Goal: Task Accomplishment & Management: Use online tool/utility

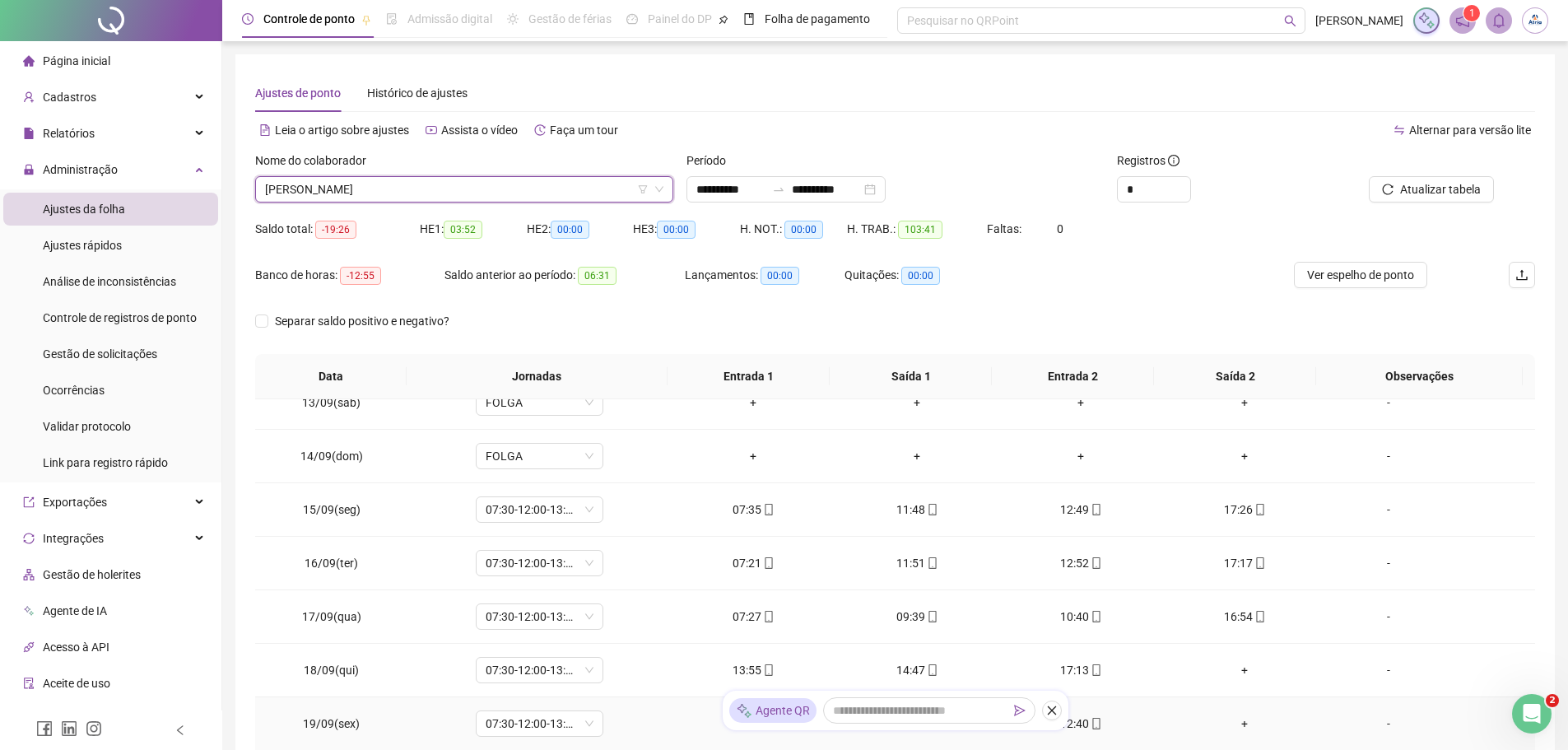
scroll to position [131, 0]
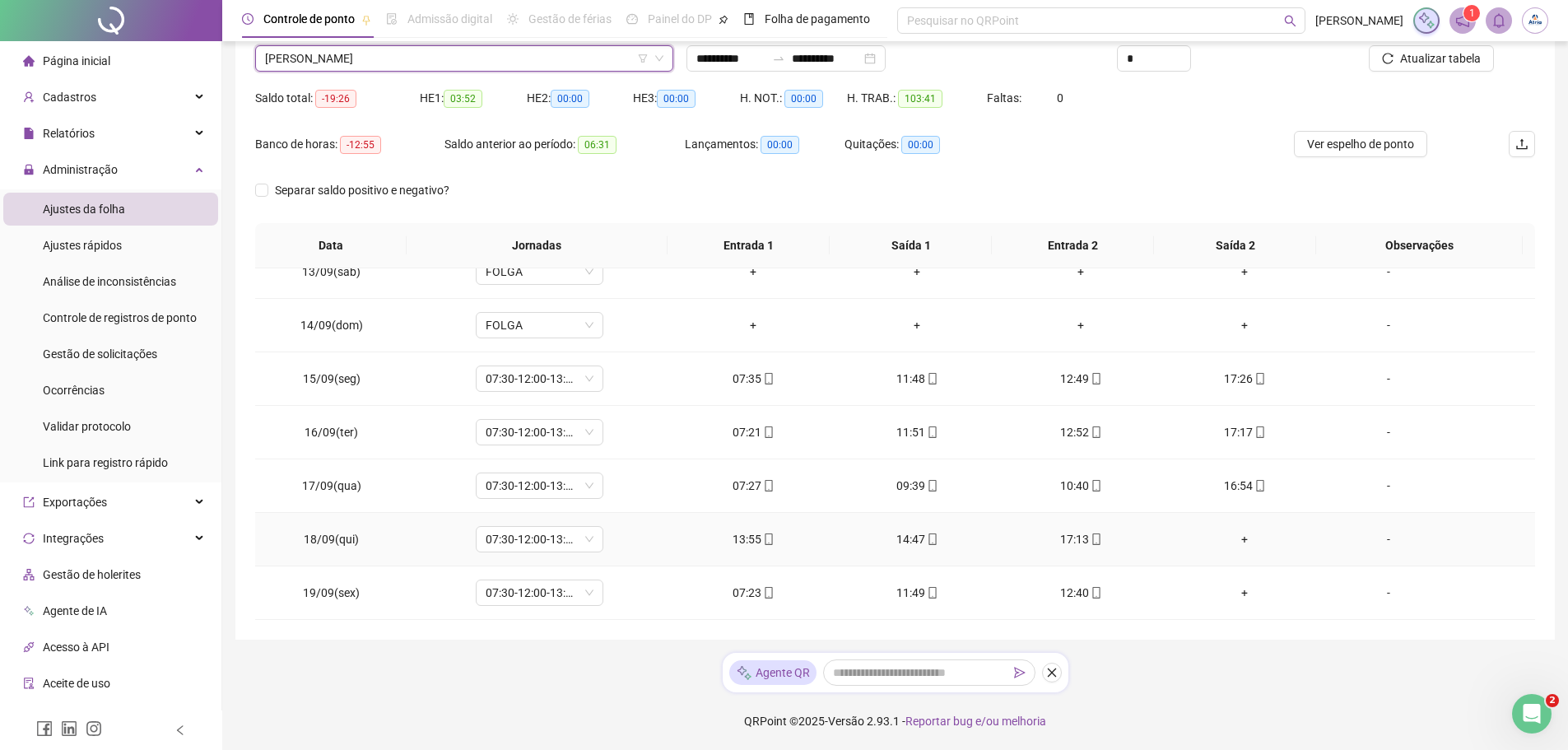
click at [1239, 539] on div "+" at bounding box center [1245, 539] width 137 height 18
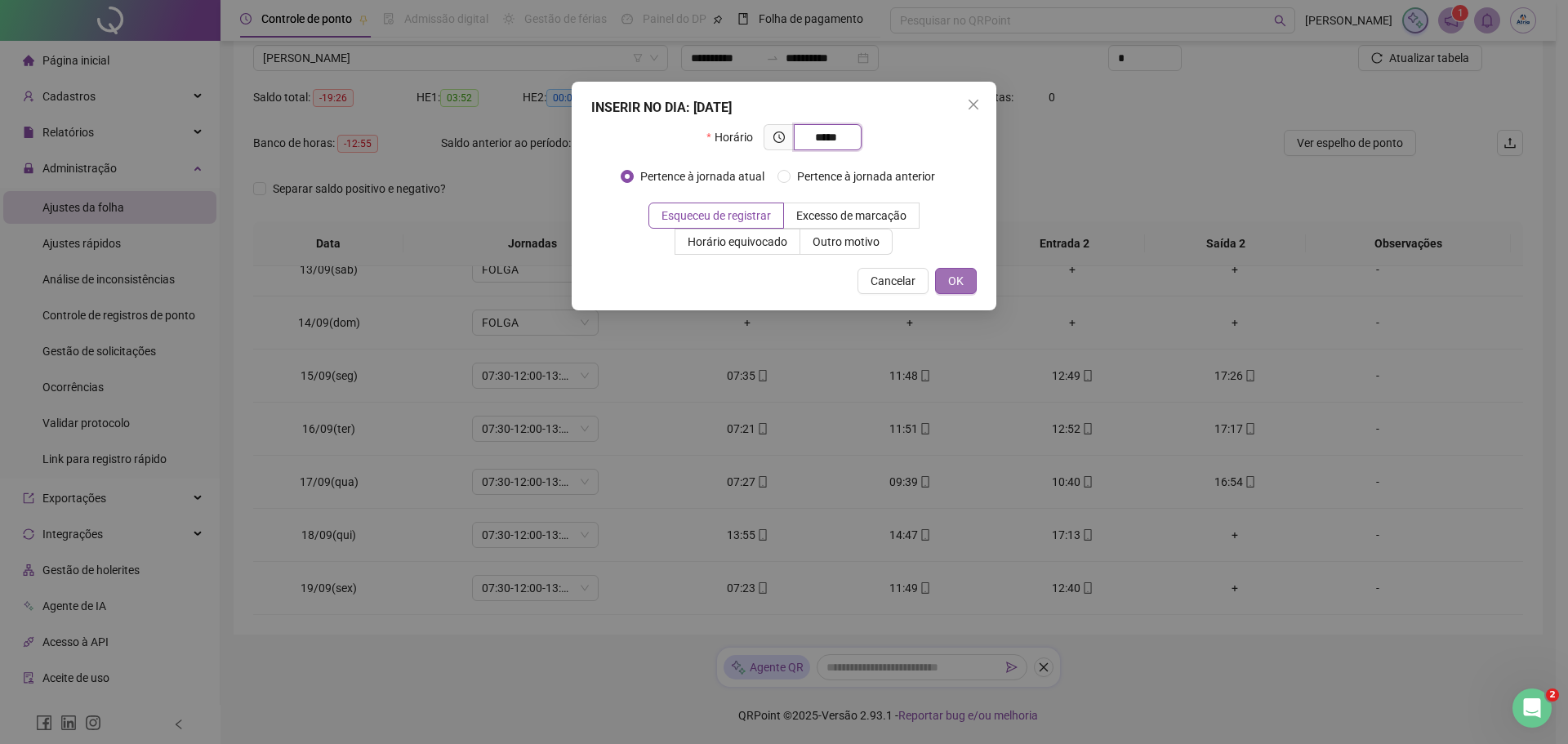
type input "*****"
click at [959, 285] on span "OK" at bounding box center [957, 281] width 16 height 18
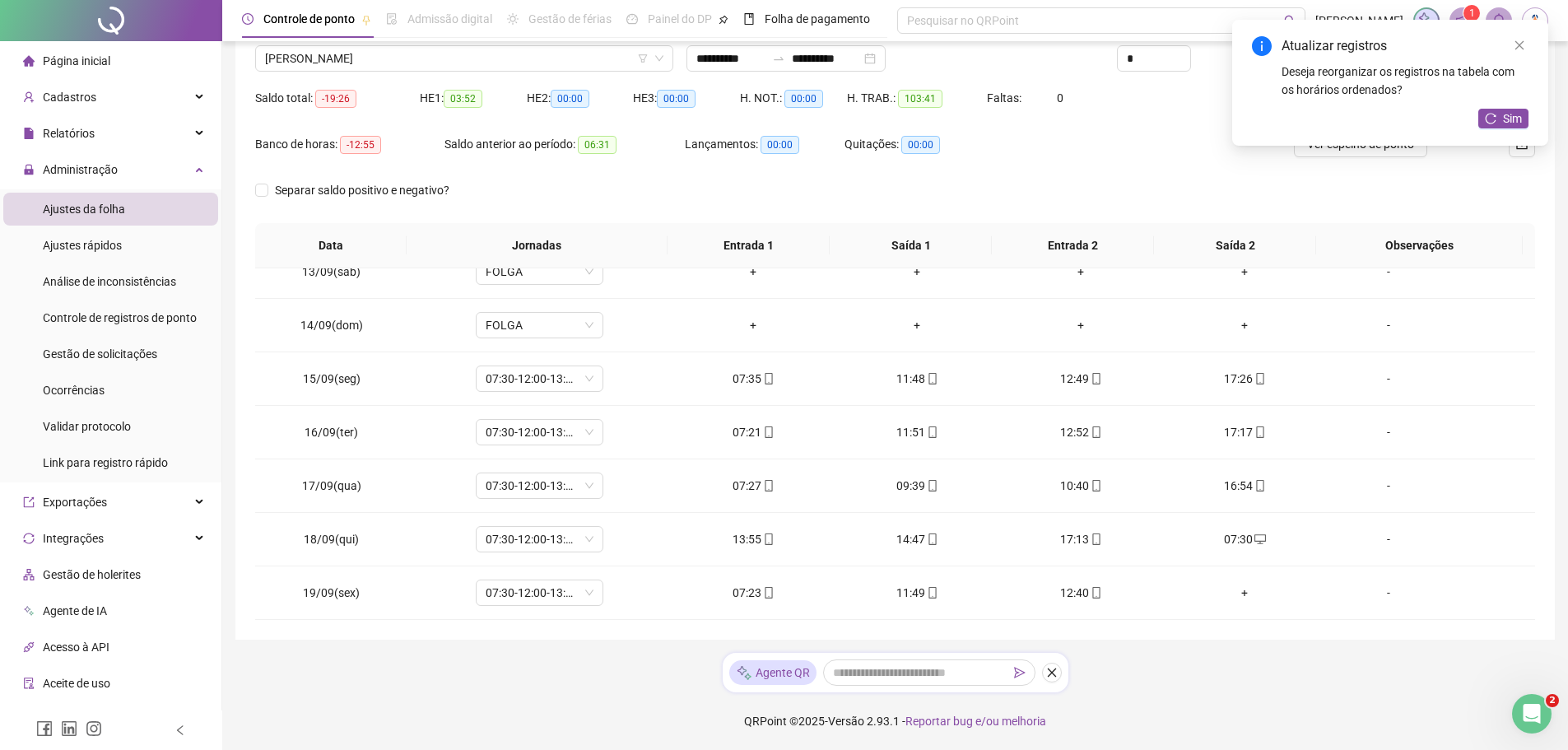
click at [1502, 112] on button "Sim" at bounding box center [1503, 119] width 50 height 19
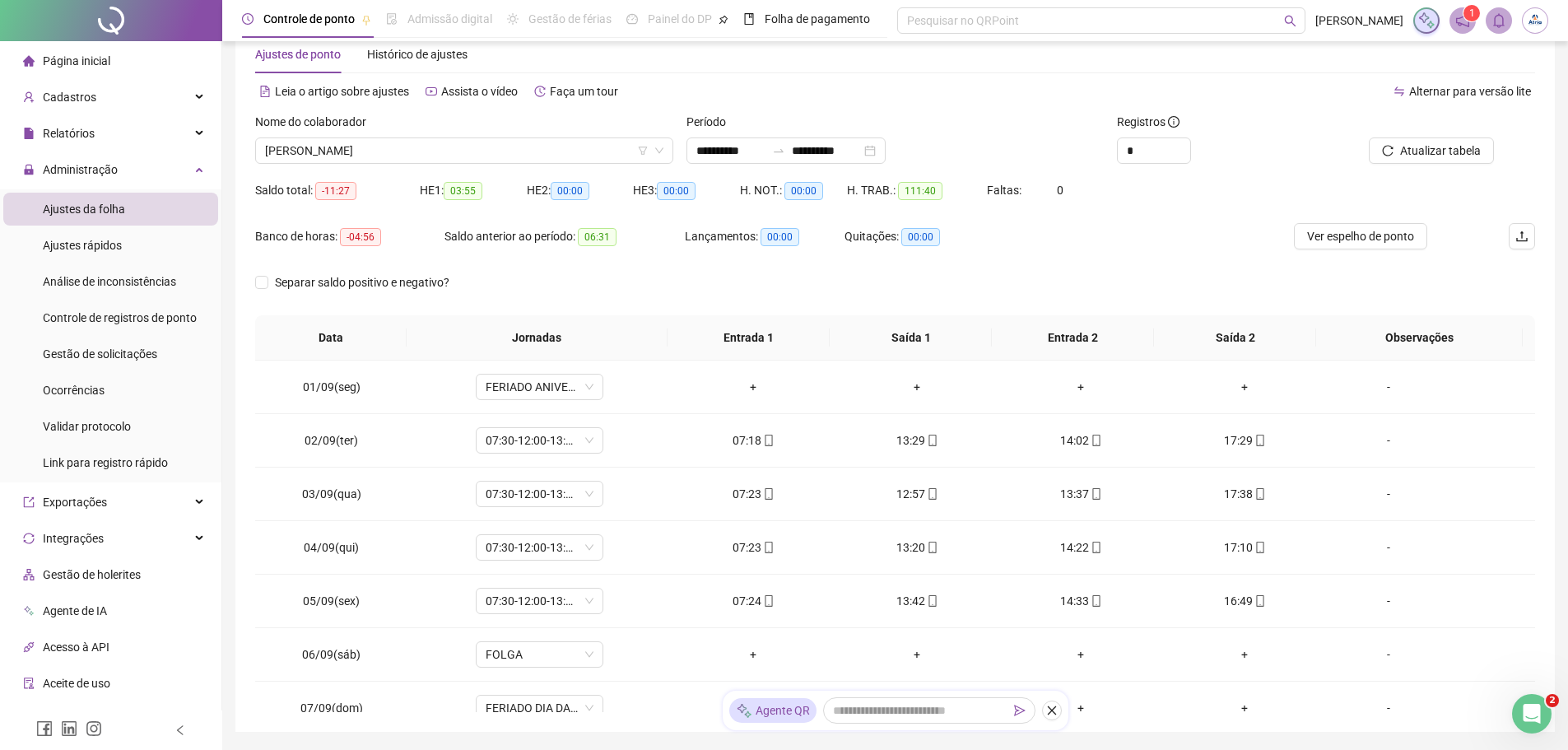
scroll to position [0, 0]
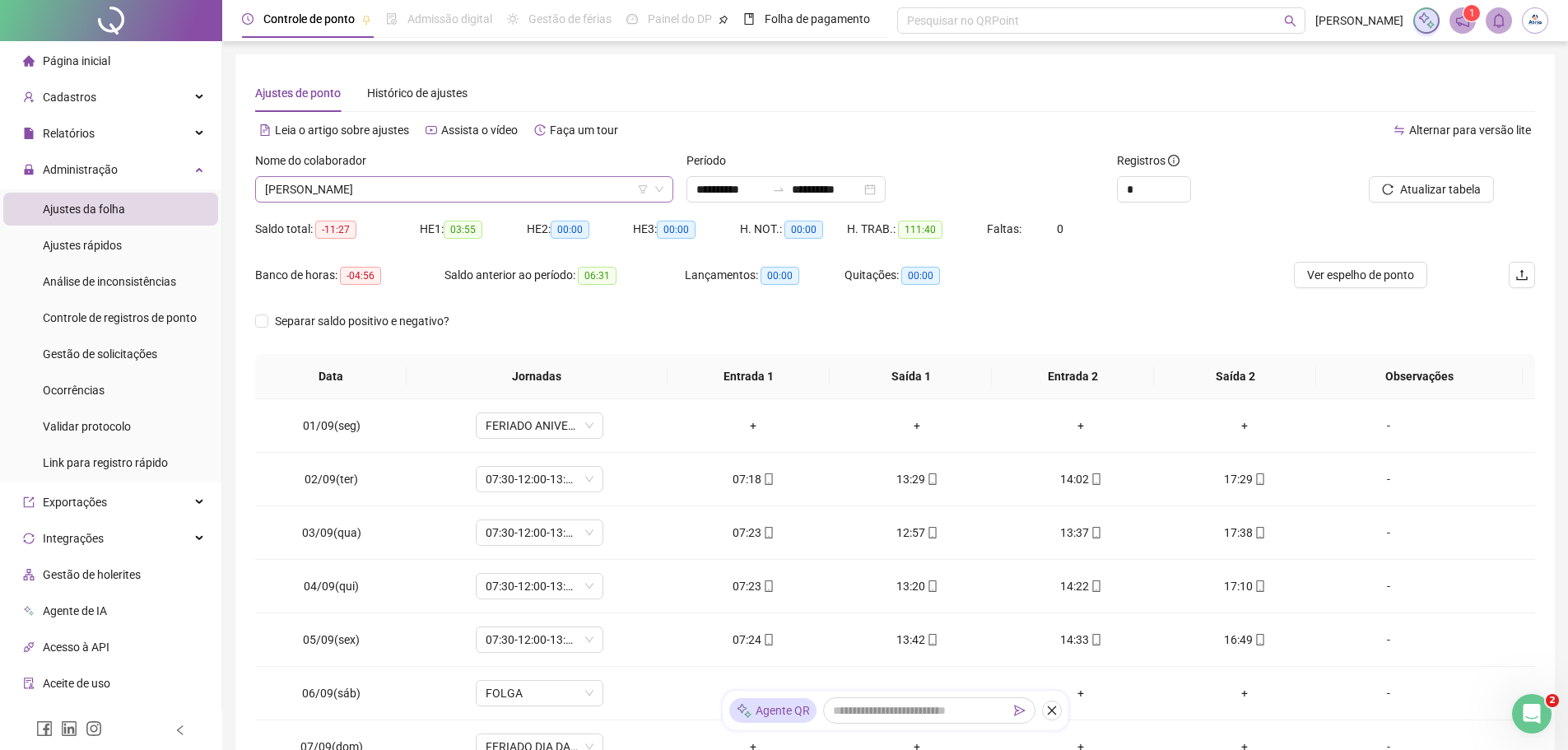
click at [311, 198] on span "[PERSON_NAME]" at bounding box center [464, 189] width 398 height 25
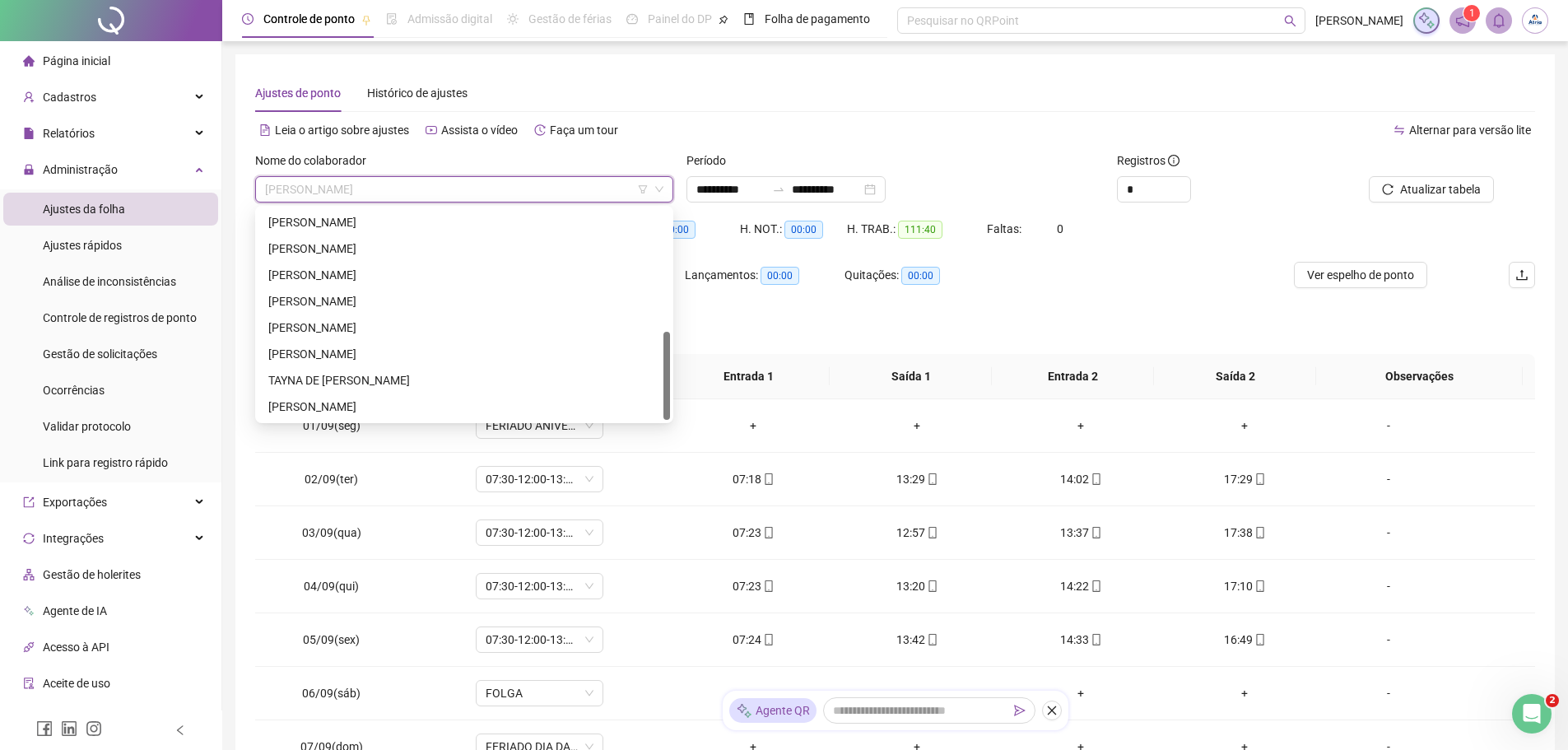
scroll to position [82, 0]
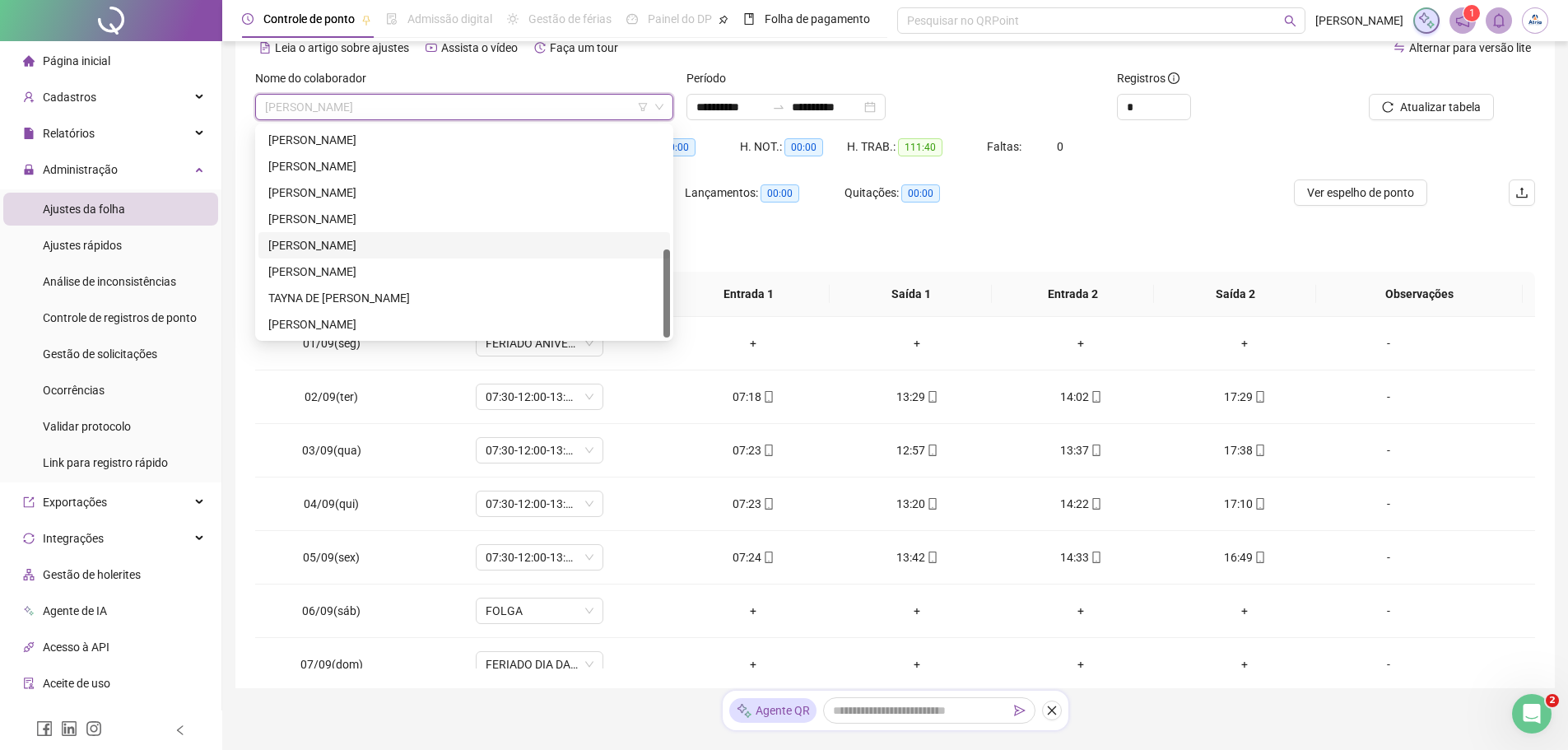
click at [330, 244] on div "[PERSON_NAME]" at bounding box center [464, 245] width 392 height 18
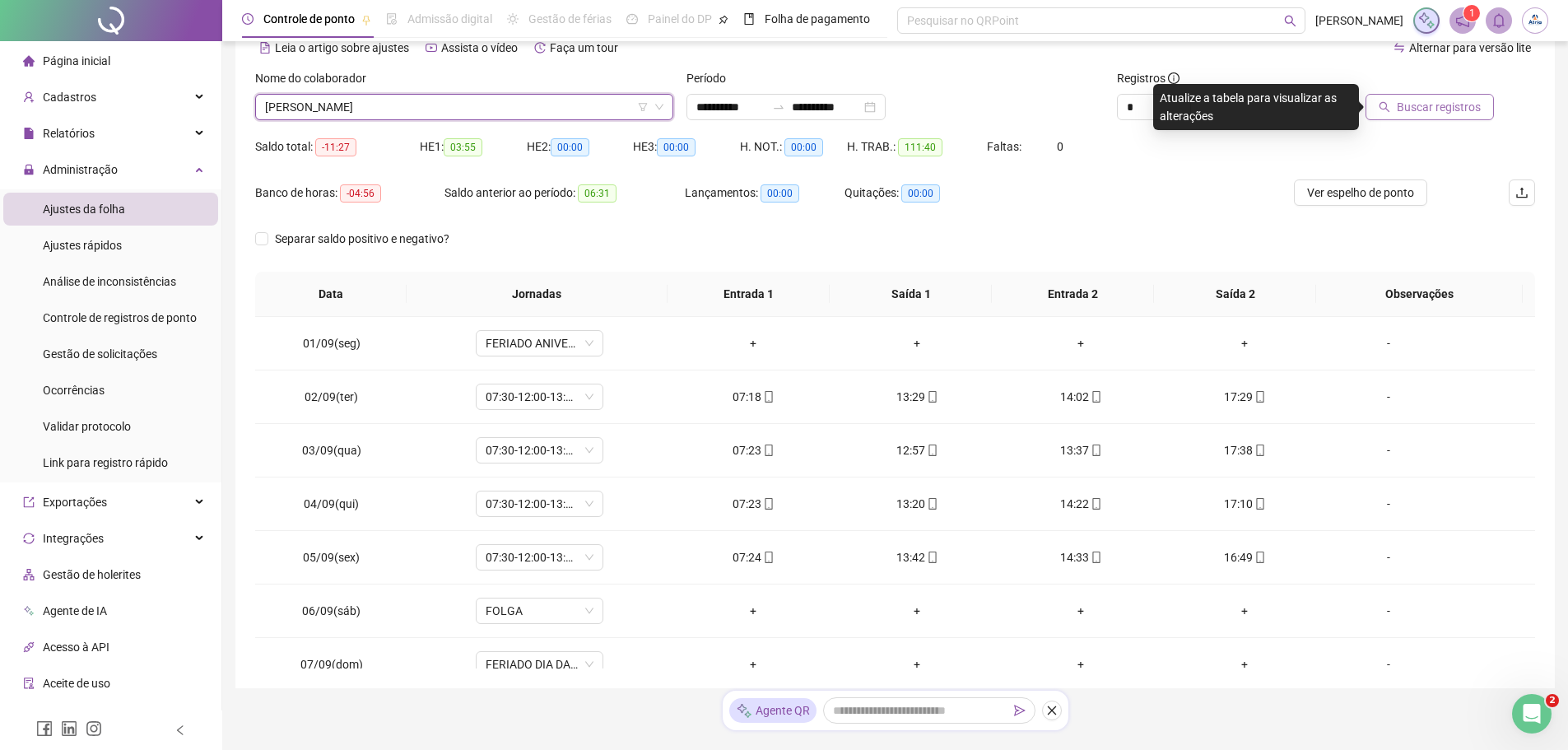
click at [1424, 117] on button "Buscar registros" at bounding box center [1430, 107] width 128 height 27
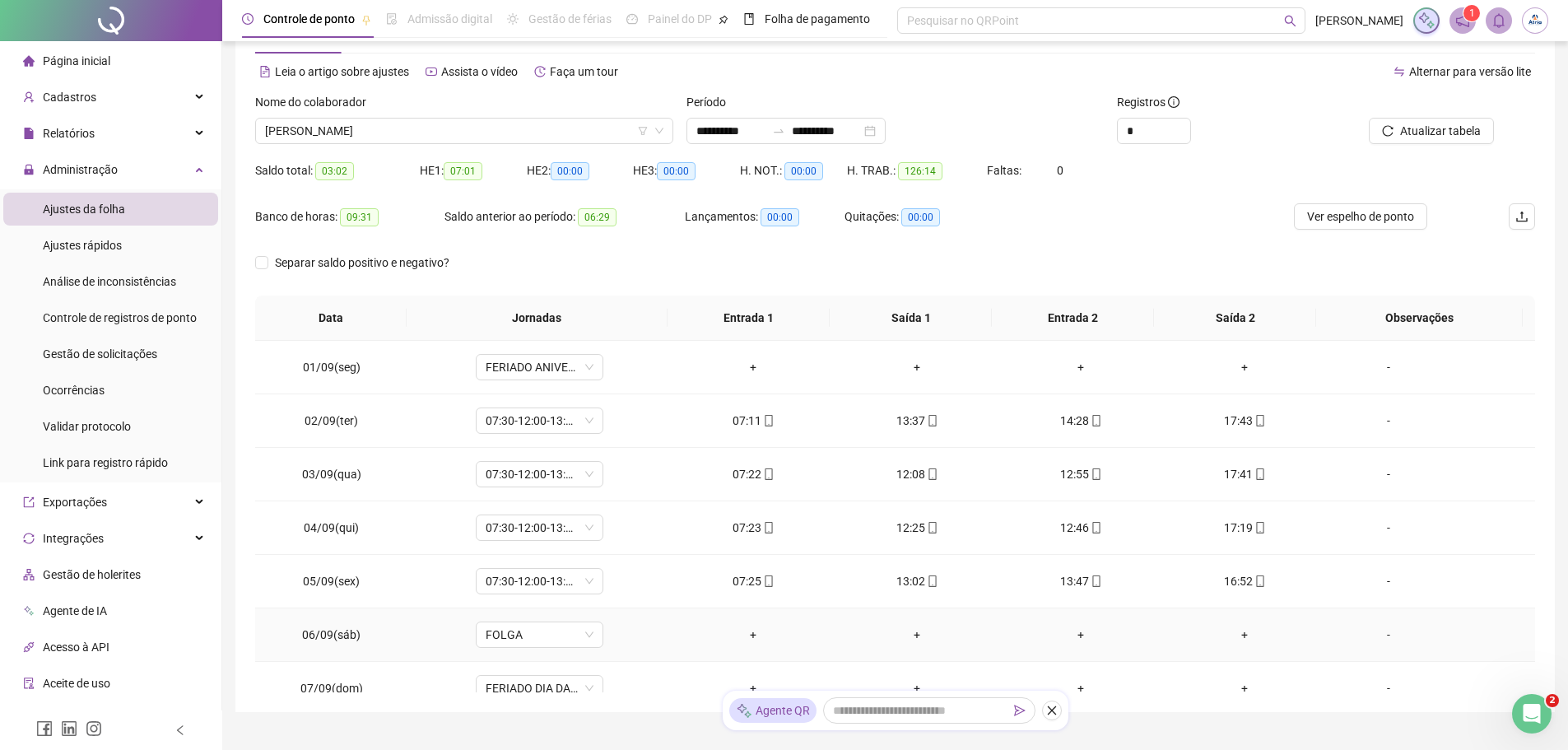
scroll to position [0, 0]
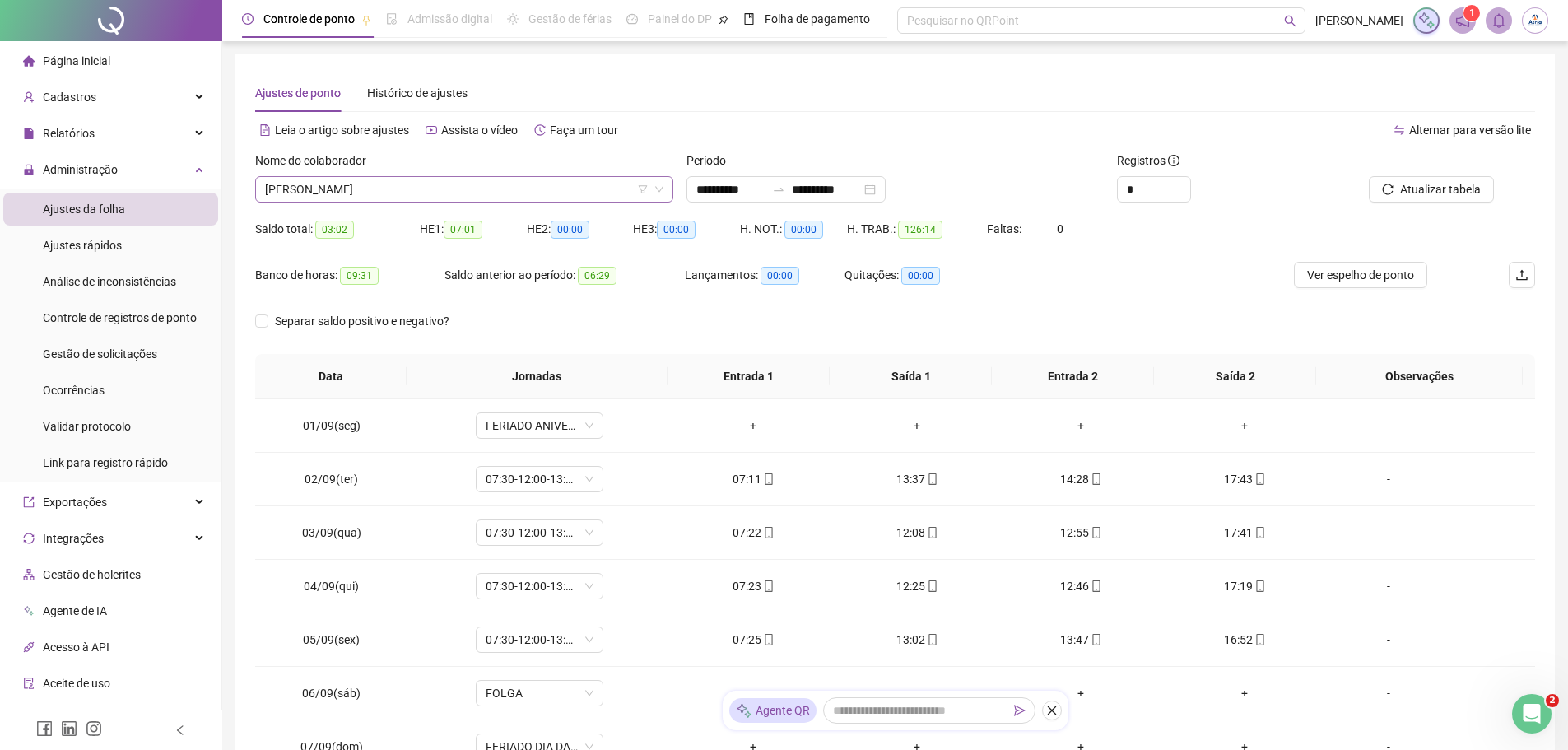
click at [429, 195] on span "[PERSON_NAME]" at bounding box center [464, 189] width 398 height 25
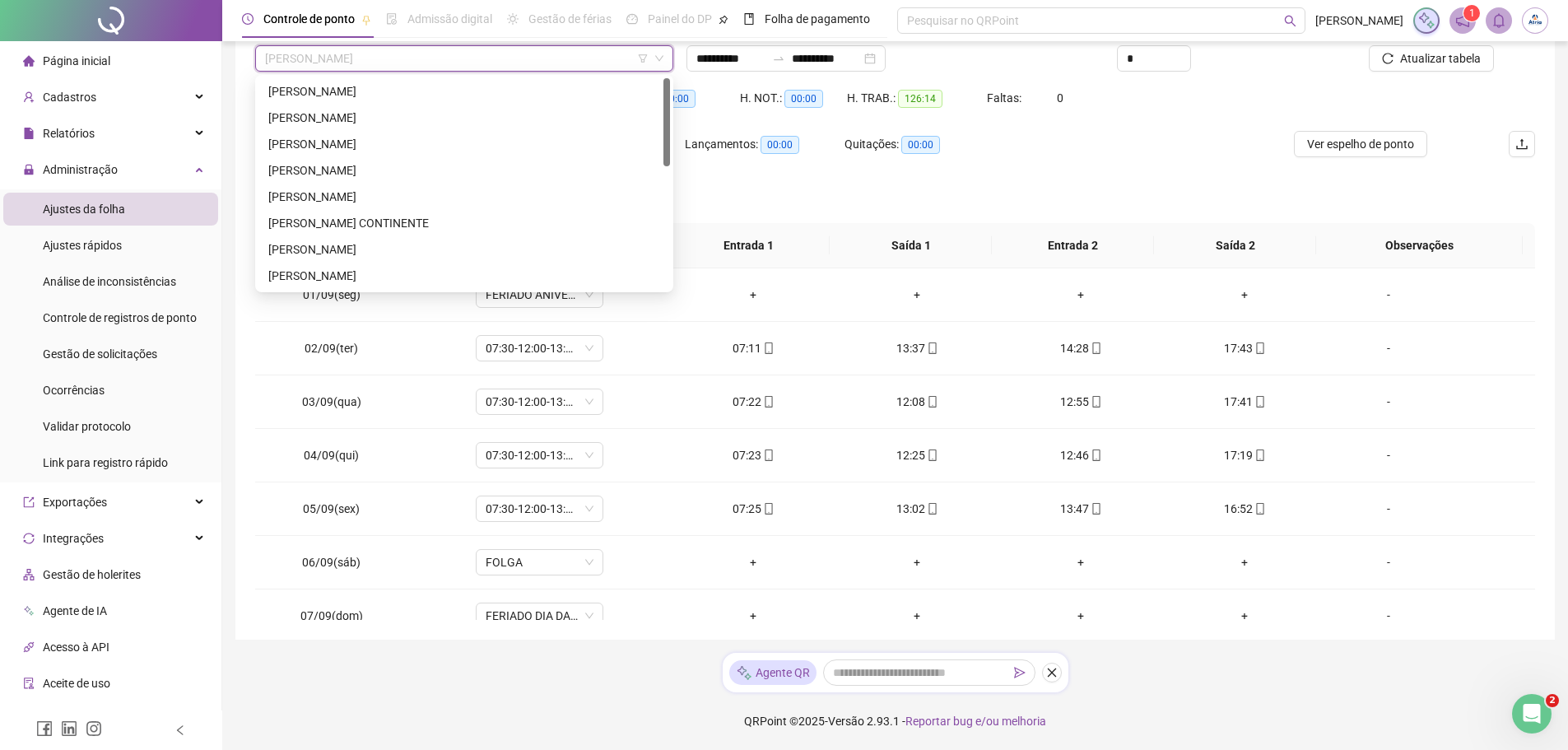
scroll to position [165, 0]
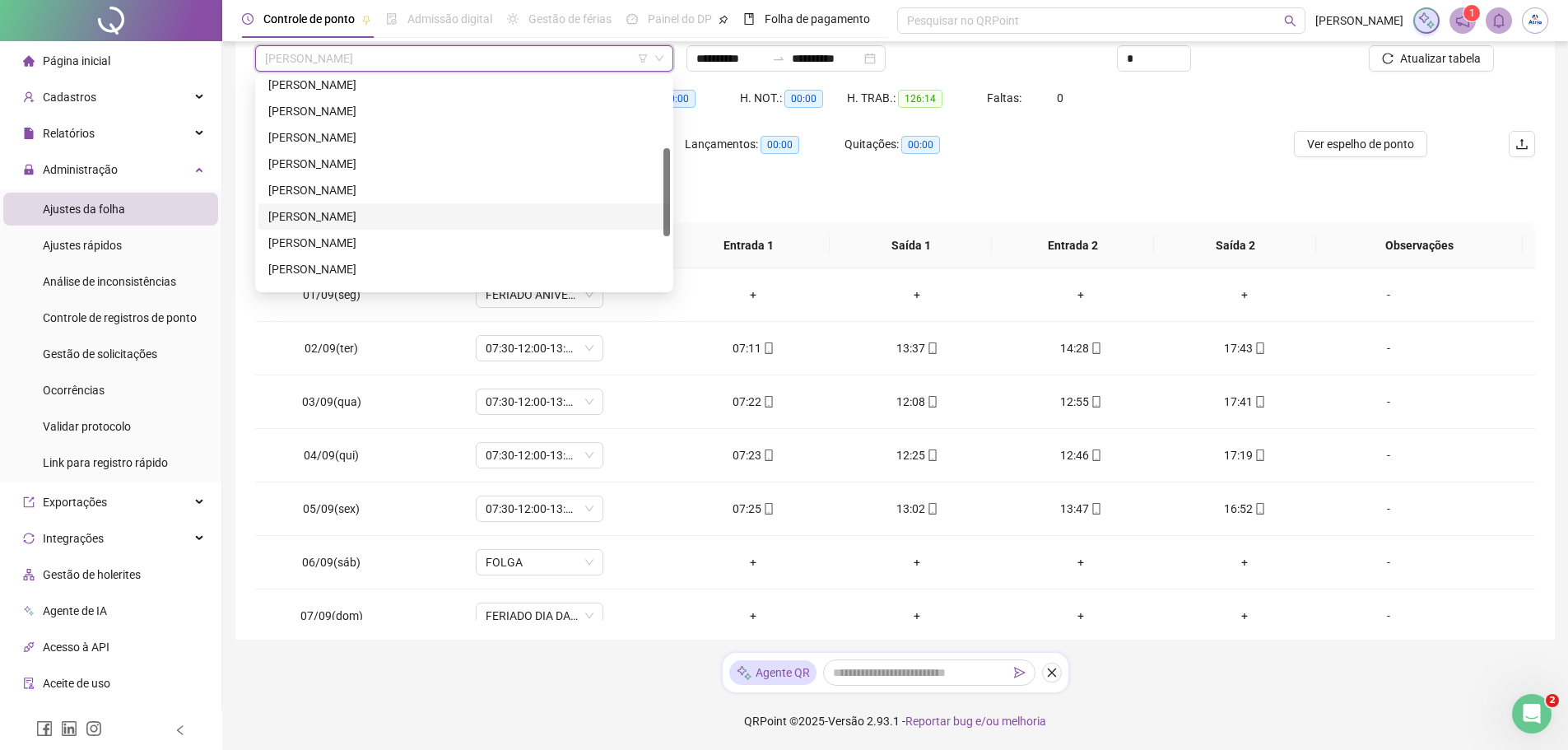
click at [368, 216] on div "[PERSON_NAME]" at bounding box center [464, 216] width 392 height 18
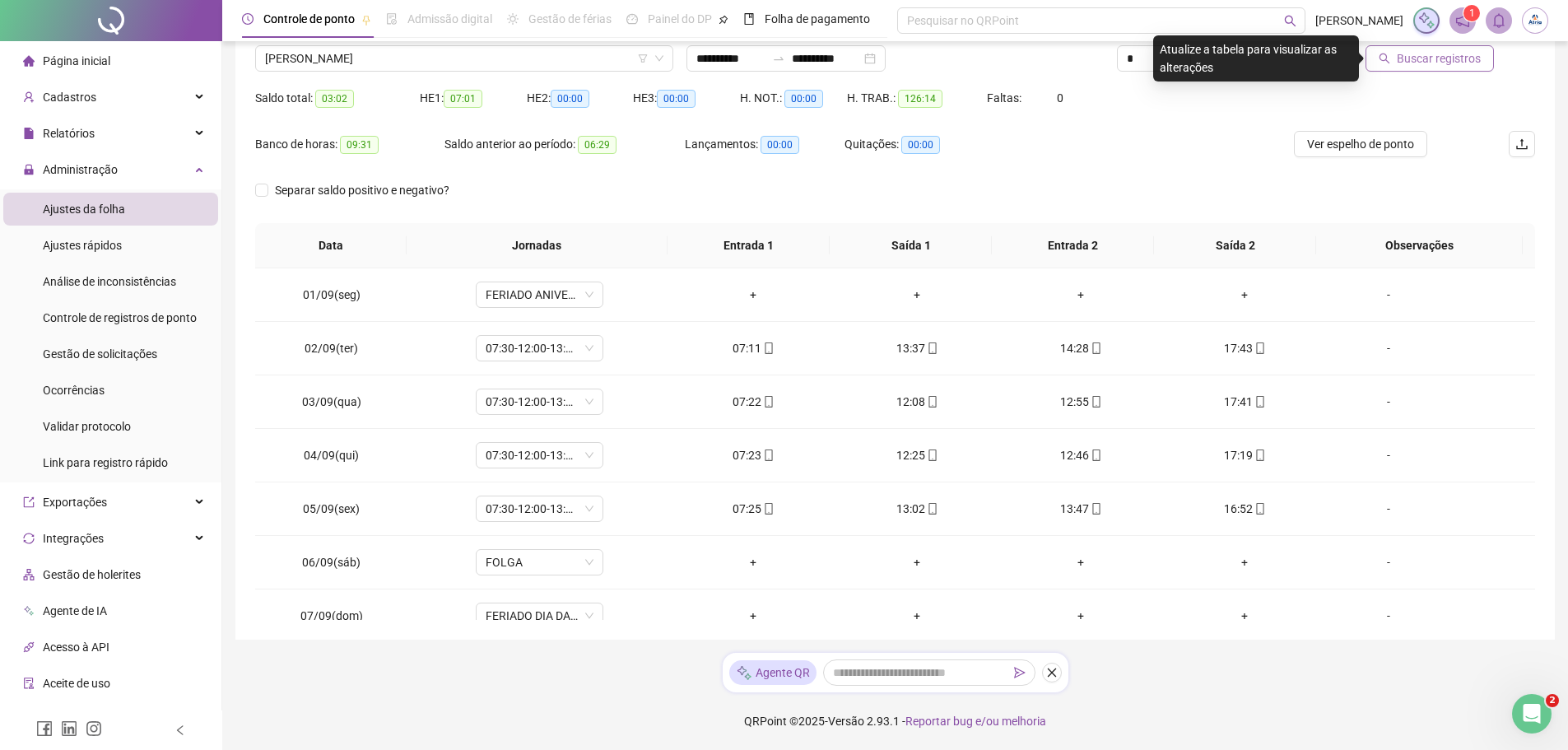
click at [1411, 63] on span "Buscar registros" at bounding box center [1439, 58] width 84 height 18
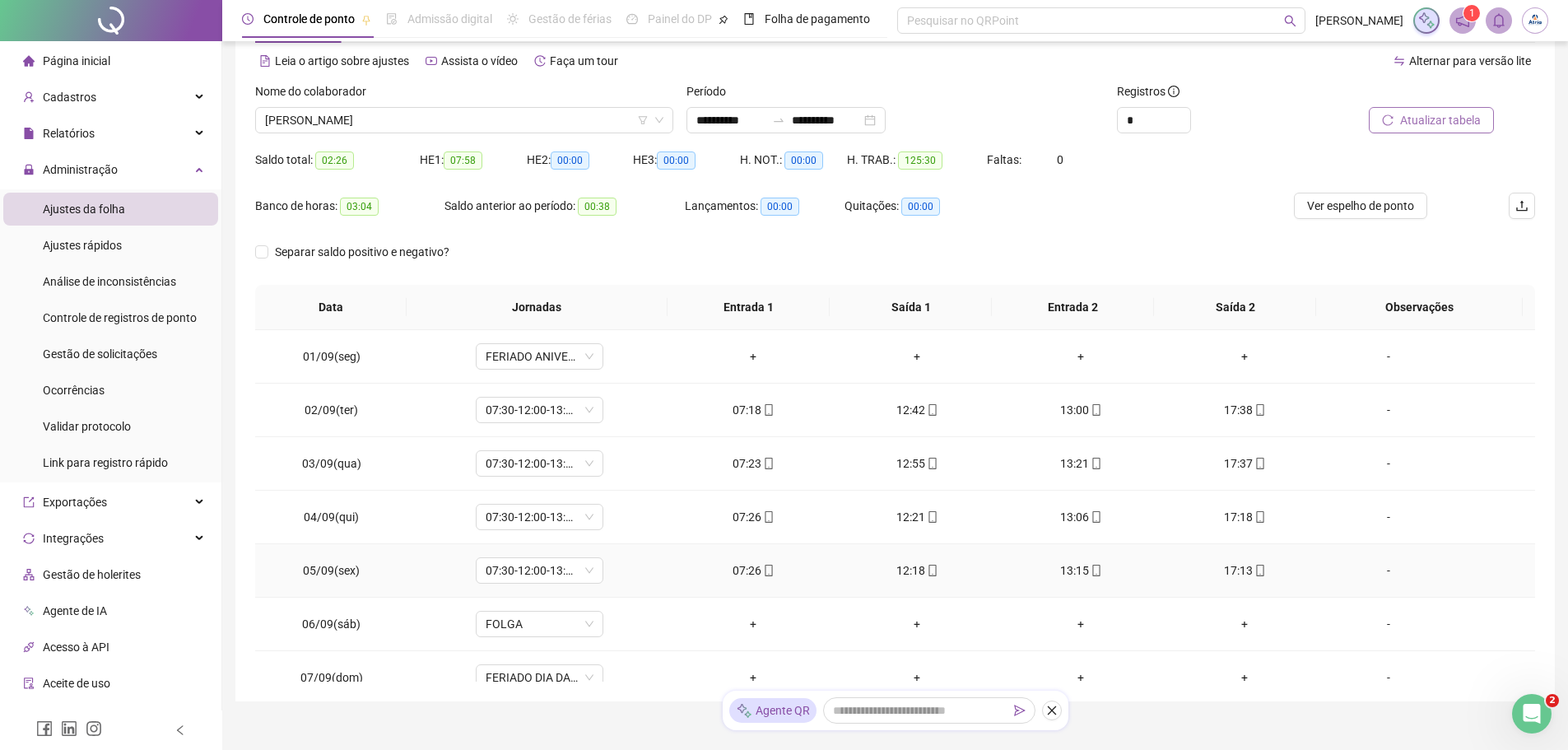
scroll to position [0, 0]
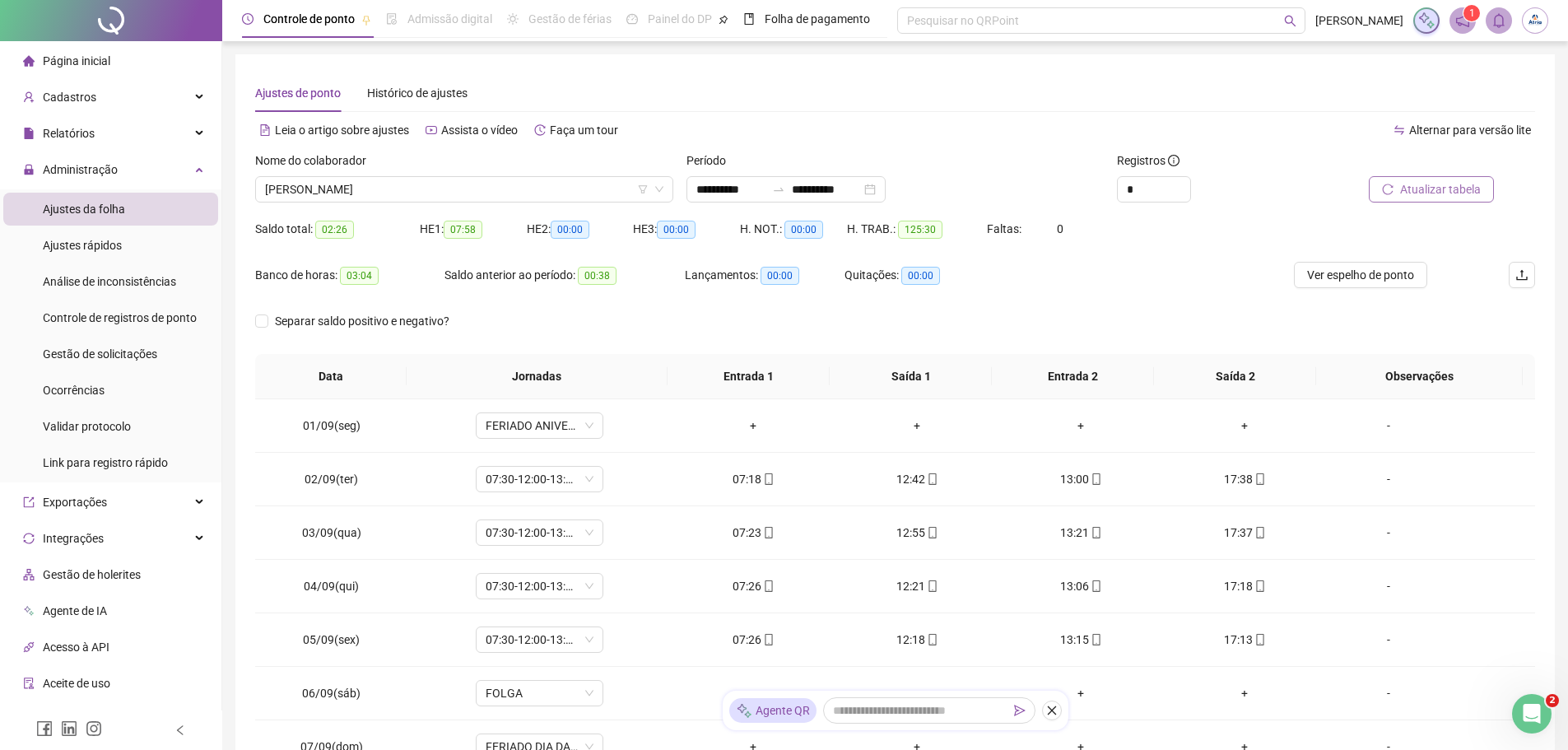
click at [429, 205] on div "Nome do colaborador [PERSON_NAME]" at bounding box center [464, 183] width 431 height 65
click at [432, 194] on span "[PERSON_NAME]" at bounding box center [464, 189] width 398 height 25
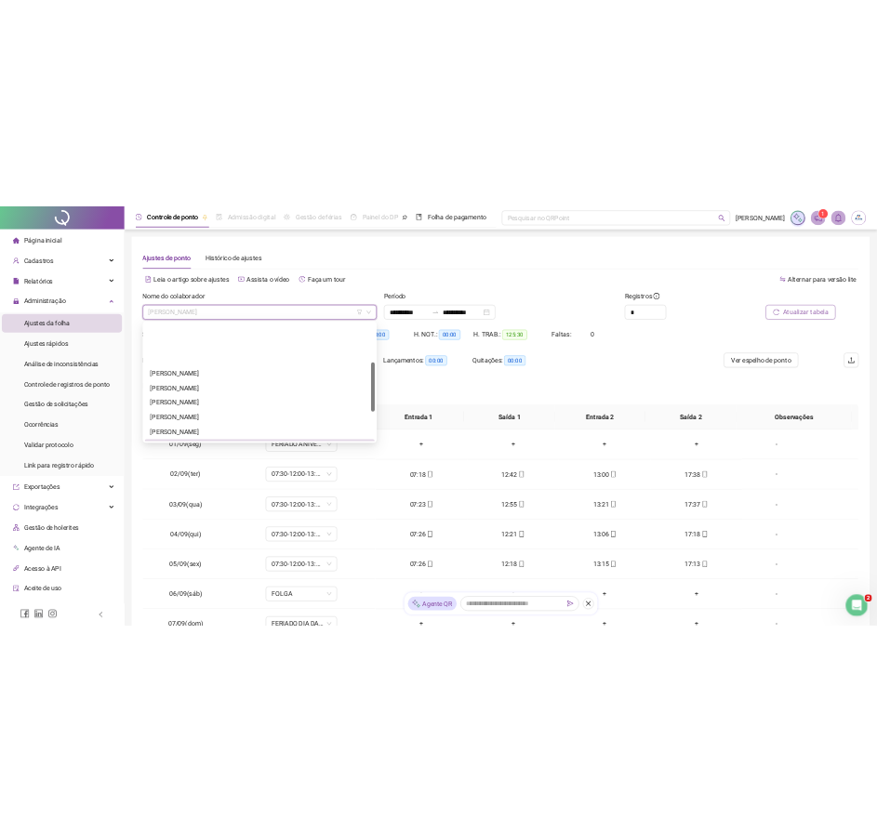
scroll to position [327, 0]
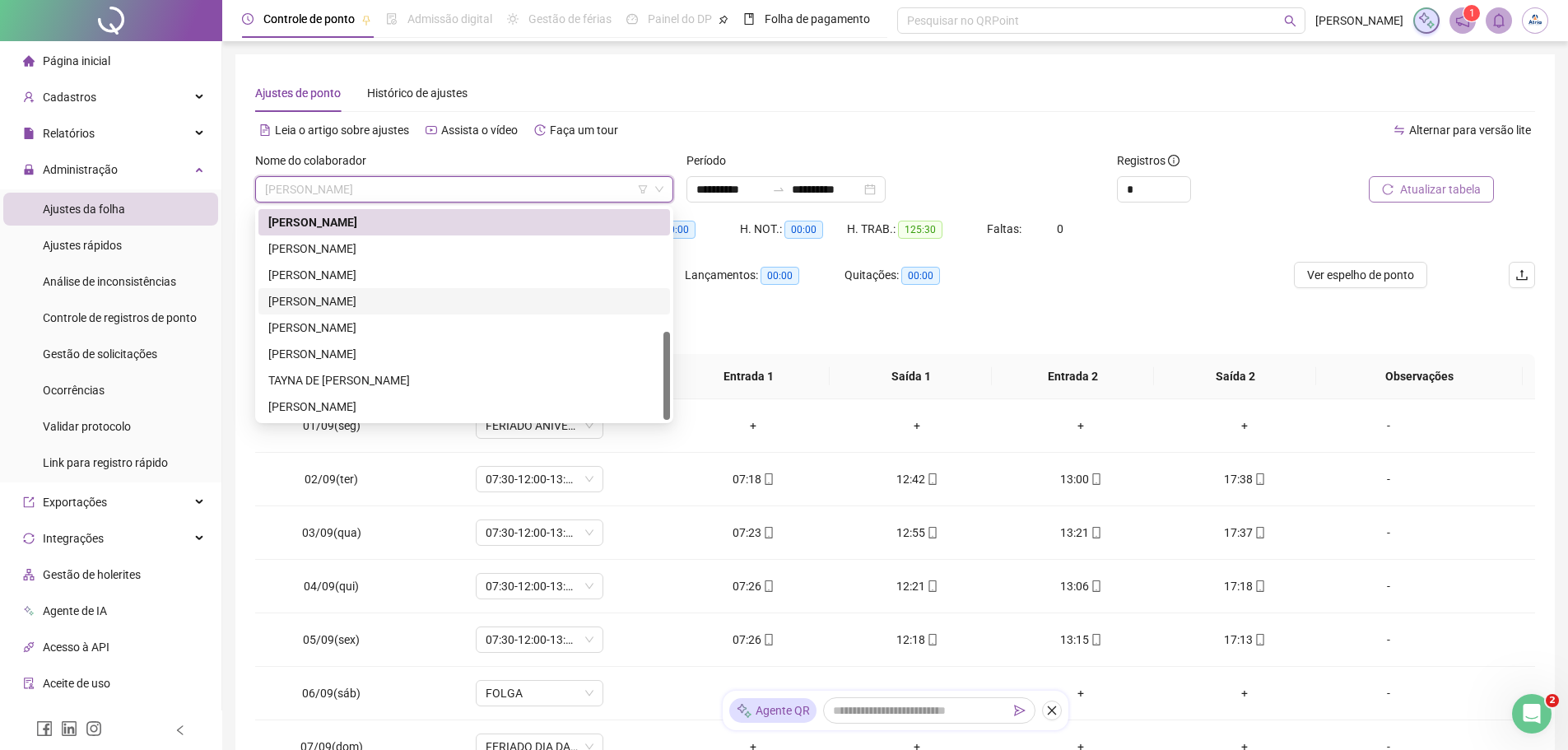
click at [382, 303] on div "[PERSON_NAME]" at bounding box center [464, 301] width 392 height 18
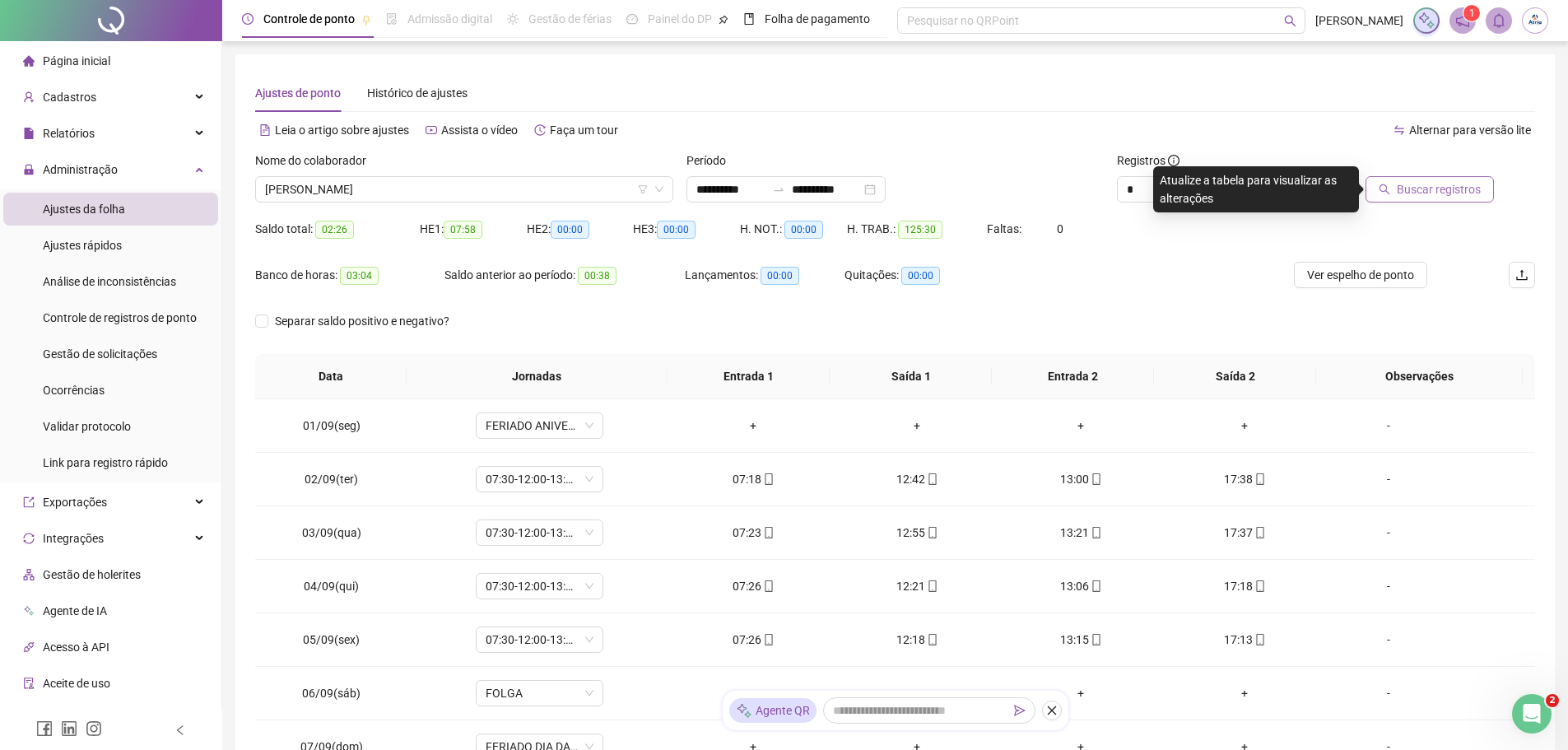
click at [1448, 189] on span "Buscar registros" at bounding box center [1439, 189] width 84 height 18
